Goal: Task Accomplishment & Management: Use online tool/utility

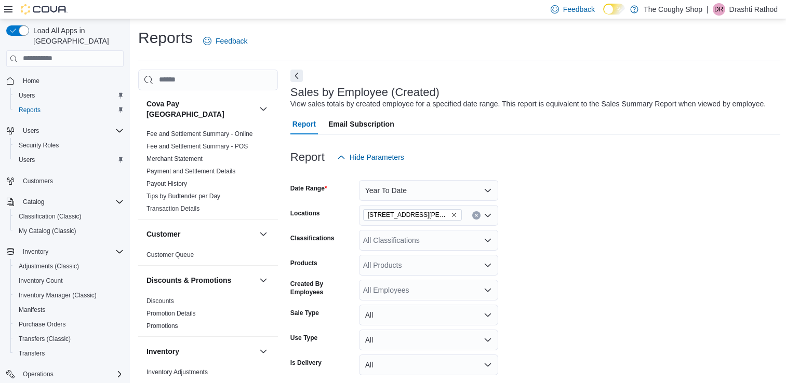
scroll to position [361, 0]
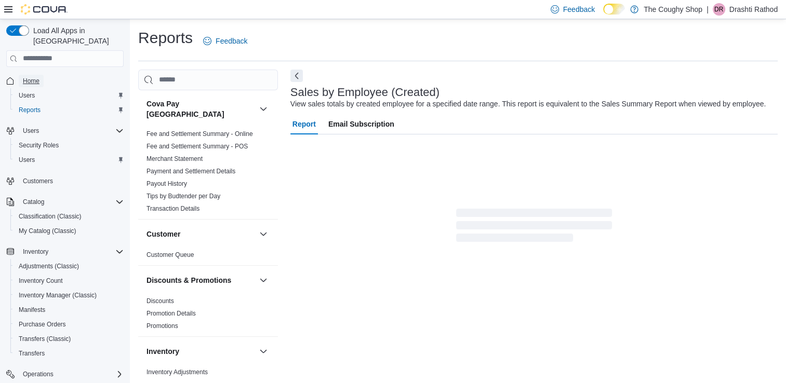
click at [32, 77] on span "Home" at bounding box center [31, 81] width 17 height 8
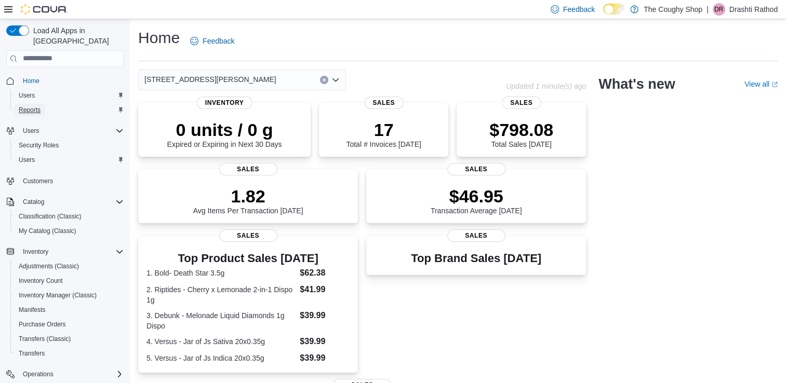
click at [29, 105] on span "Reports" at bounding box center [30, 110] width 22 height 12
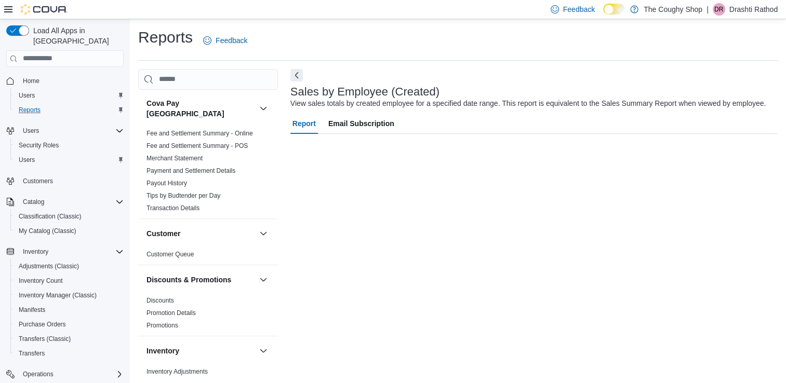
scroll to position [3, 0]
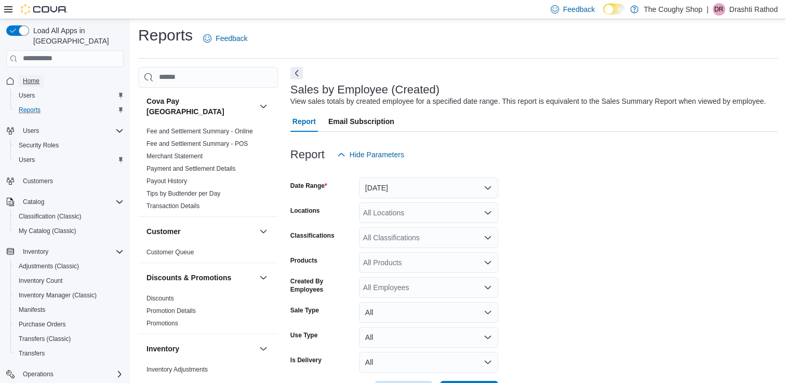
click at [30, 77] on span "Home" at bounding box center [31, 81] width 17 height 8
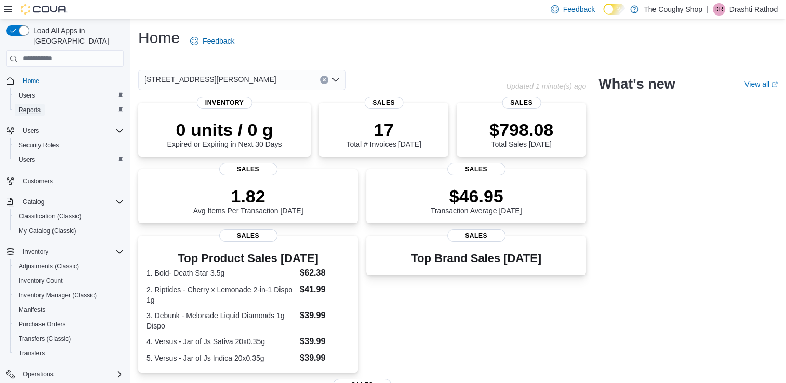
click at [30, 106] on span "Reports" at bounding box center [30, 110] width 22 height 8
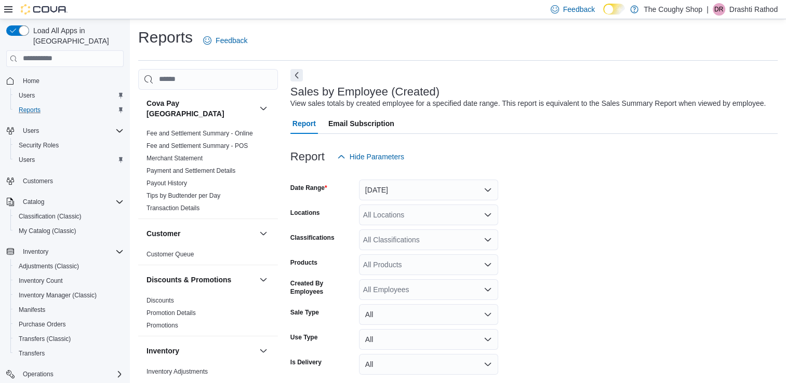
scroll to position [3, 0]
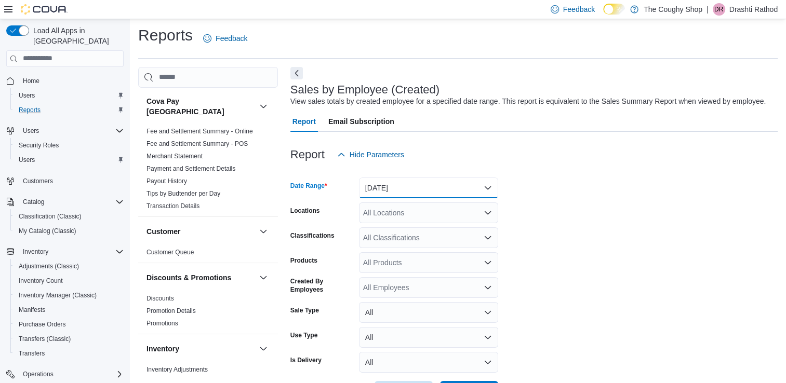
click at [398, 179] on button "Yesterday" at bounding box center [428, 188] width 139 height 21
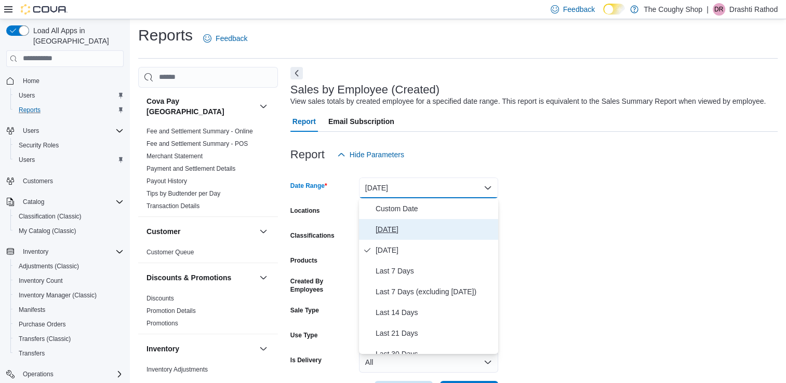
click at [398, 232] on span "Today" at bounding box center [434, 229] width 118 height 12
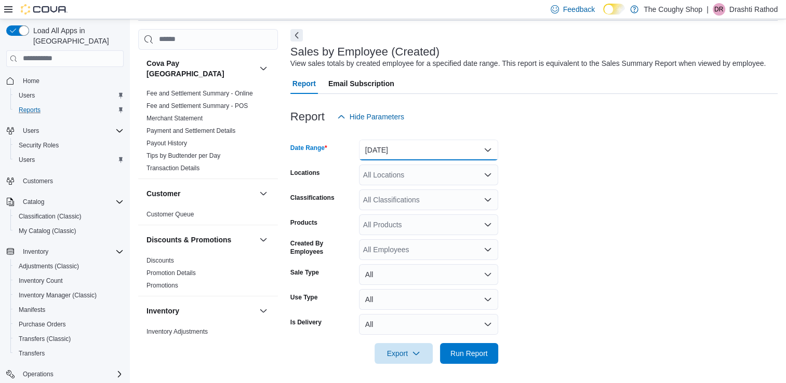
scroll to position [42, 0]
click at [467, 346] on span "Run Report" at bounding box center [469, 352] width 46 height 21
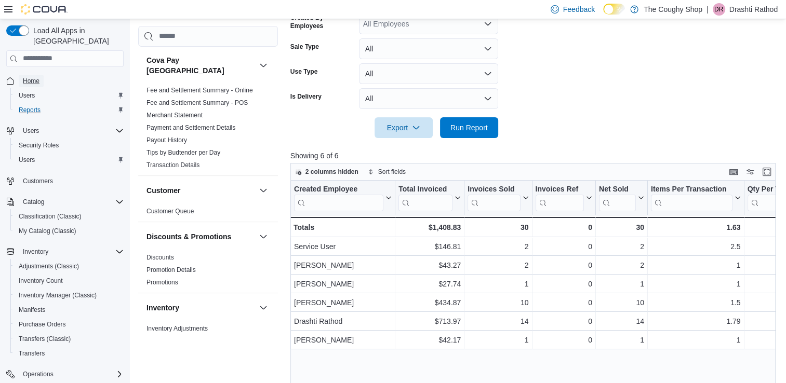
click at [39, 75] on link "Home" at bounding box center [31, 81] width 25 height 12
